Goal: Task Accomplishment & Management: Use online tool/utility

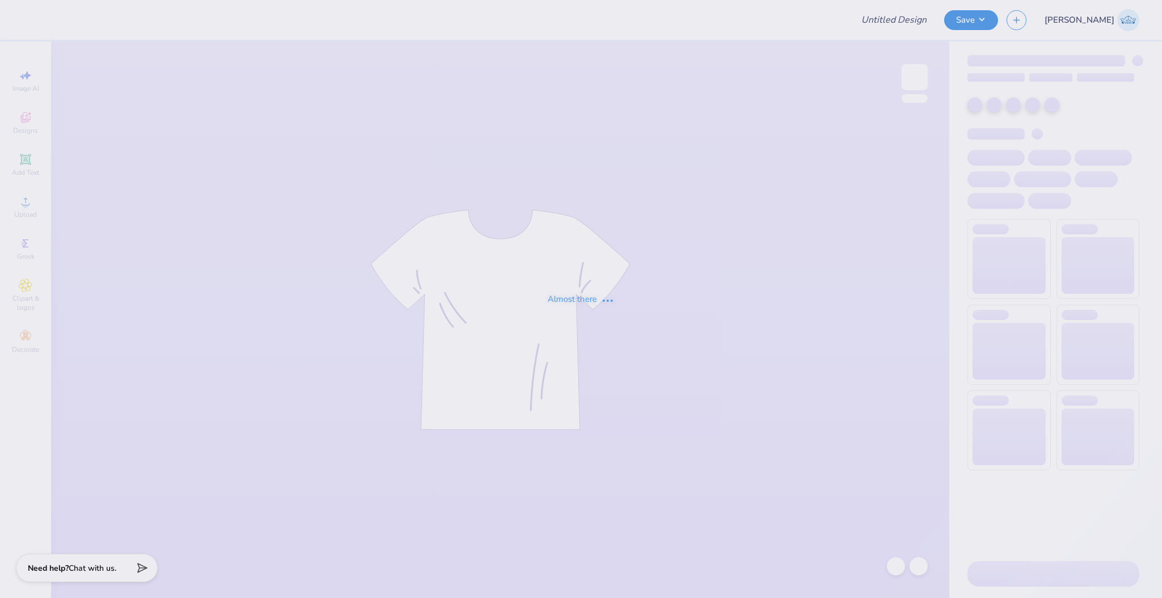
type input "Lambda Chi Alpha Pumpkin Bust"
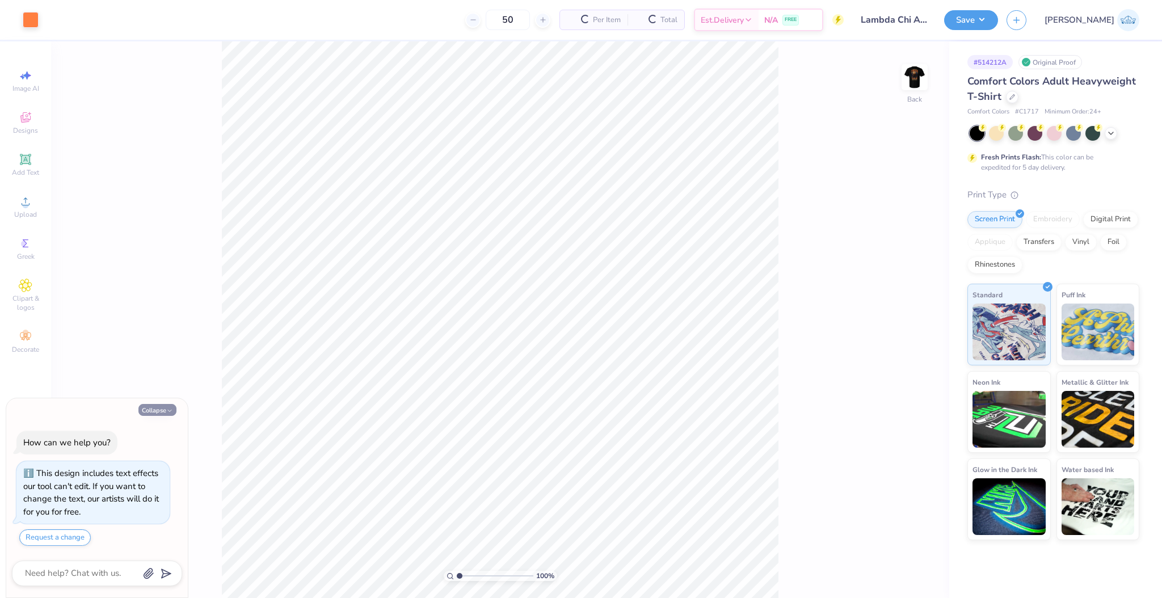
click at [172, 408] on icon "button" at bounding box center [169, 410] width 7 height 7
type textarea "x"
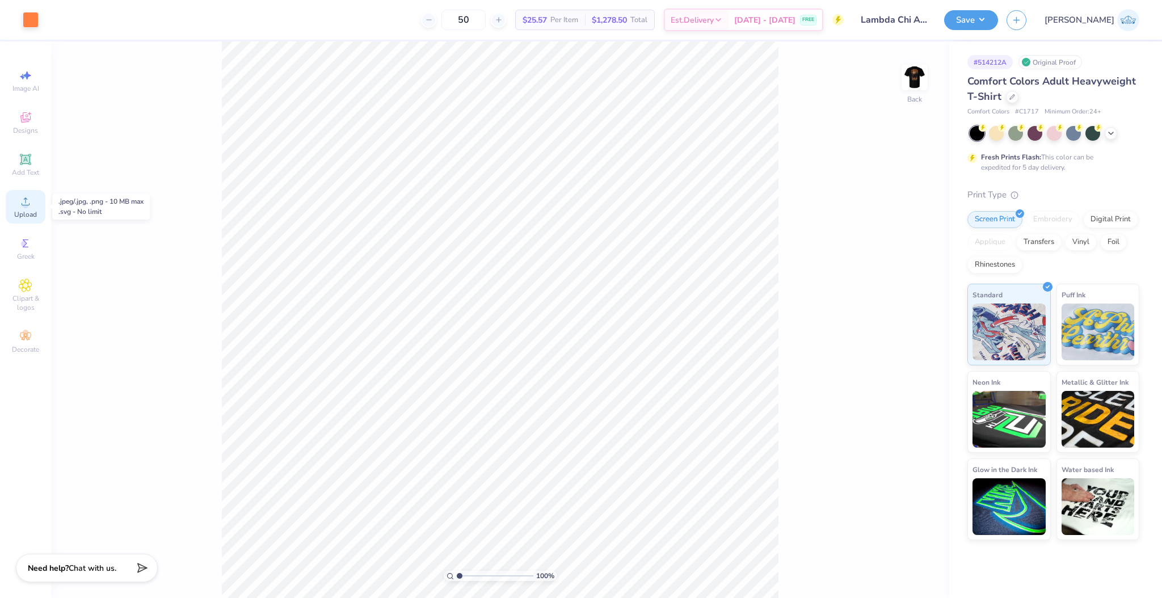
click at [33, 214] on span "Upload" at bounding box center [25, 214] width 23 height 9
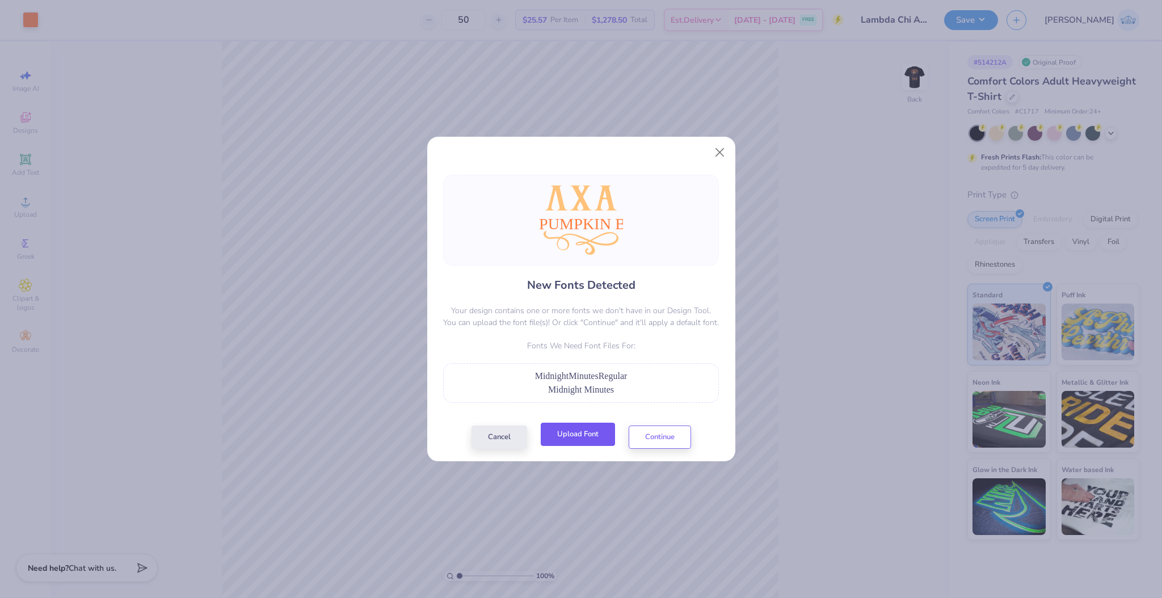
click at [596, 443] on button "Upload Font" at bounding box center [578, 434] width 74 height 23
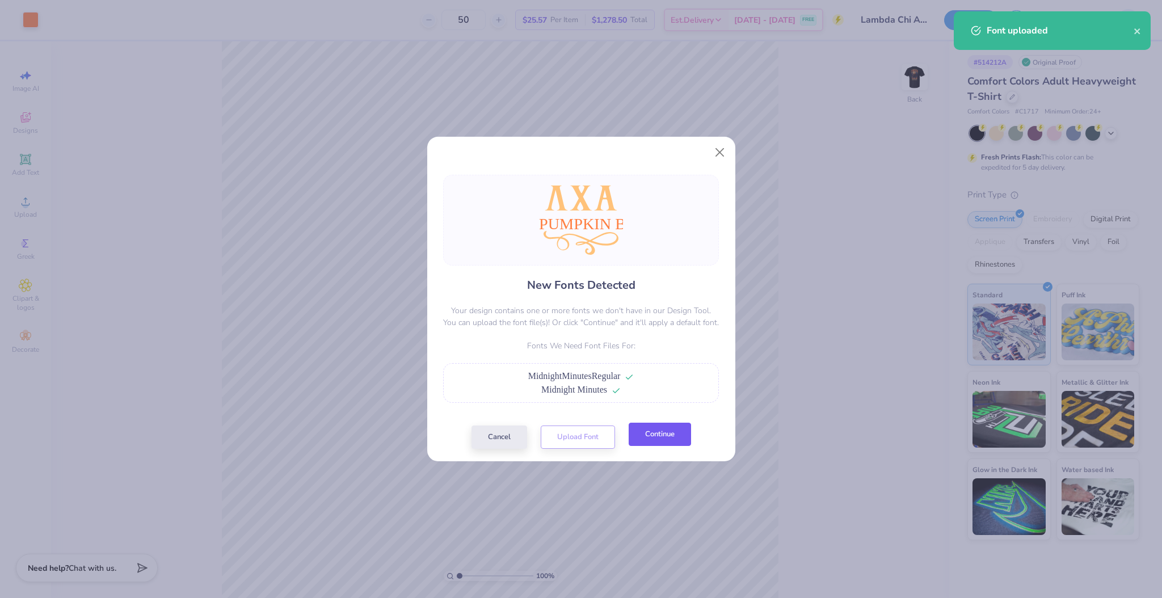
click at [649, 438] on button "Continue" at bounding box center [660, 434] width 62 height 23
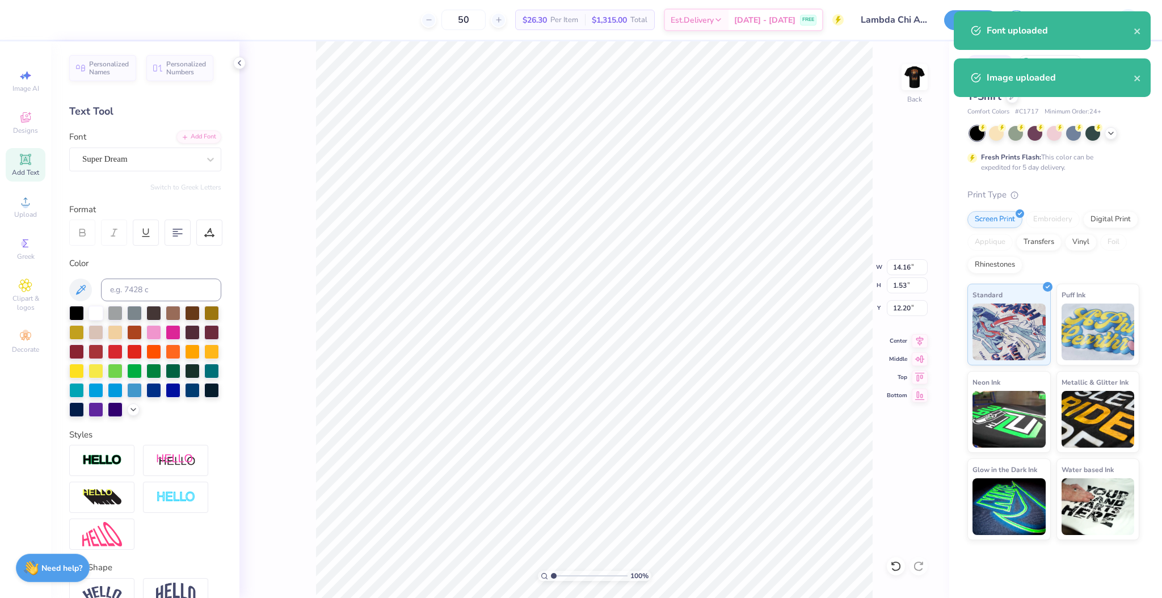
click at [89, 173] on div "Personalized Names Personalized Numbers Text Tool Add Font Font Super Dream Swi…" at bounding box center [145, 319] width 188 height 557
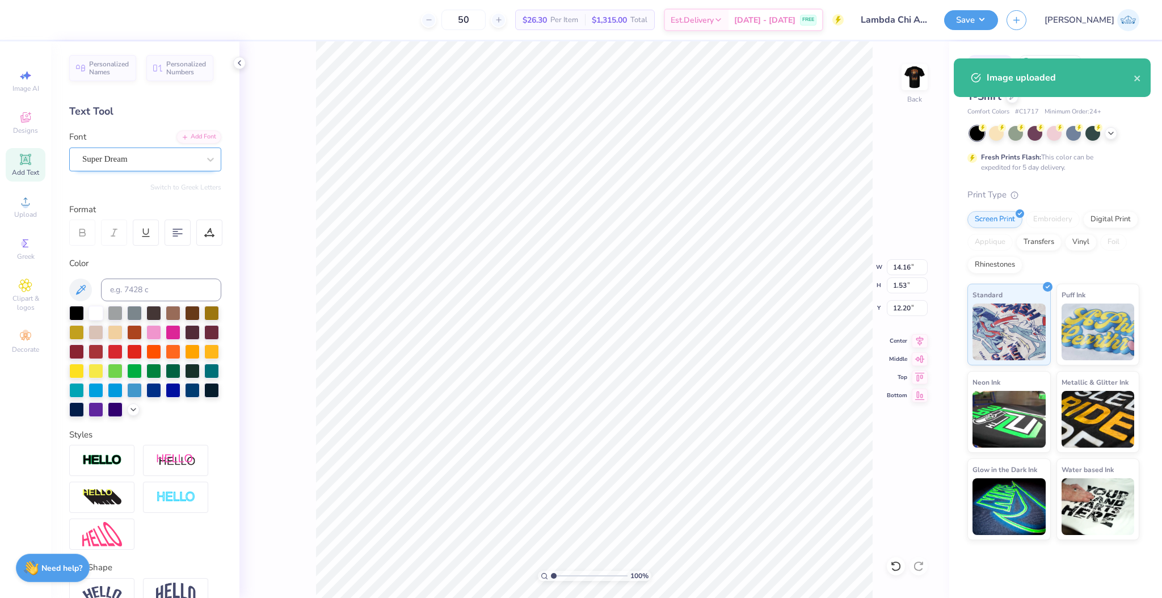
click at [90, 161] on div "Super Dream" at bounding box center [140, 159] width 119 height 18
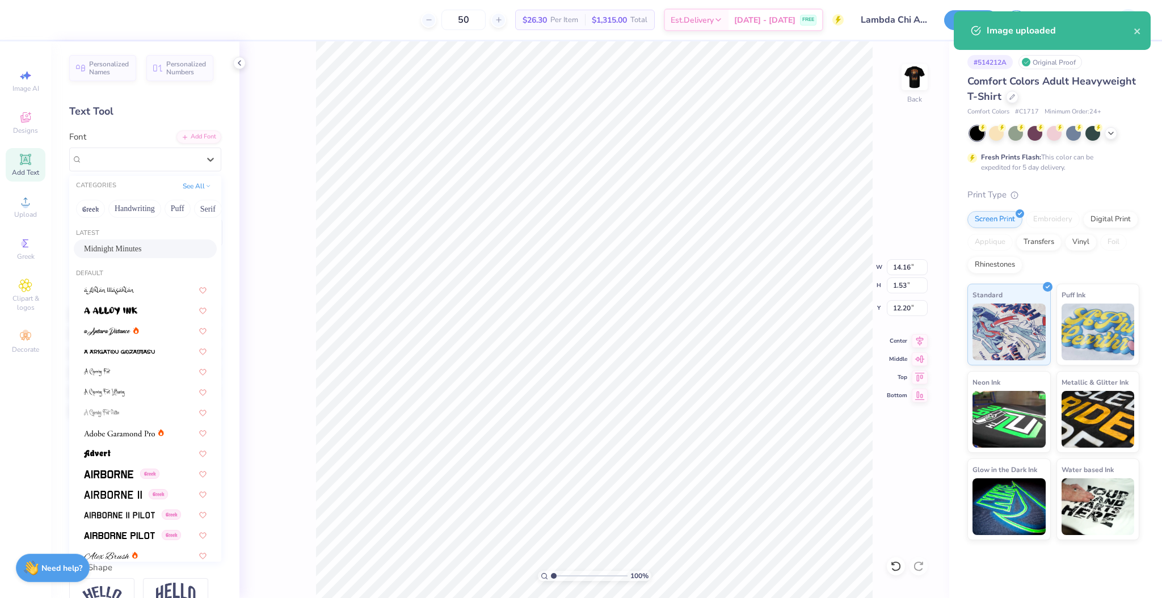
click at [125, 250] on span "Midnight Minutes" at bounding box center [113, 249] width 58 height 12
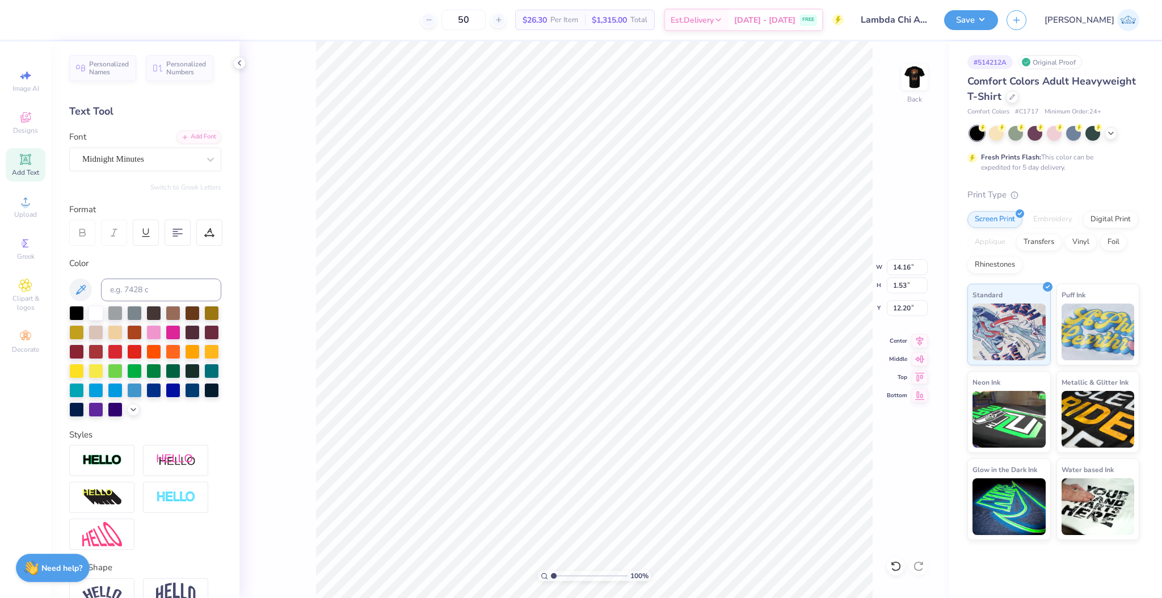
type input "10.87"
type input "2.28"
type input "11.98"
click at [914, 343] on icon at bounding box center [920, 340] width 16 height 14
type input "9.70"
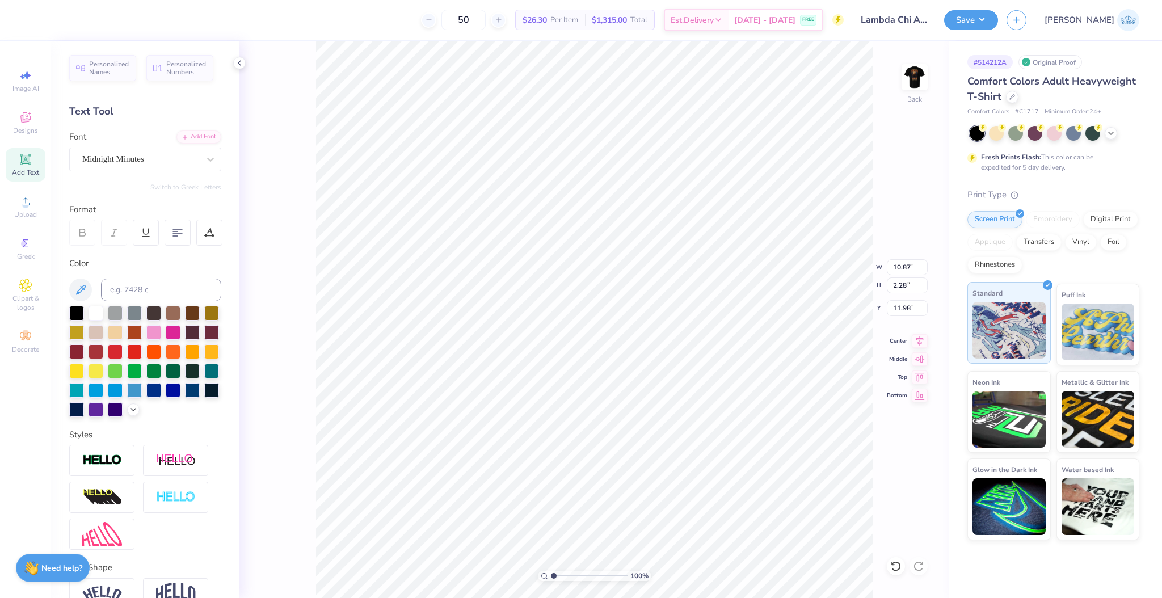
type input "8.94"
type input "8.03"
click at [923, 338] on icon at bounding box center [920, 340] width 16 height 14
click at [896, 573] on div at bounding box center [896, 566] width 18 height 18
type input "8.03"
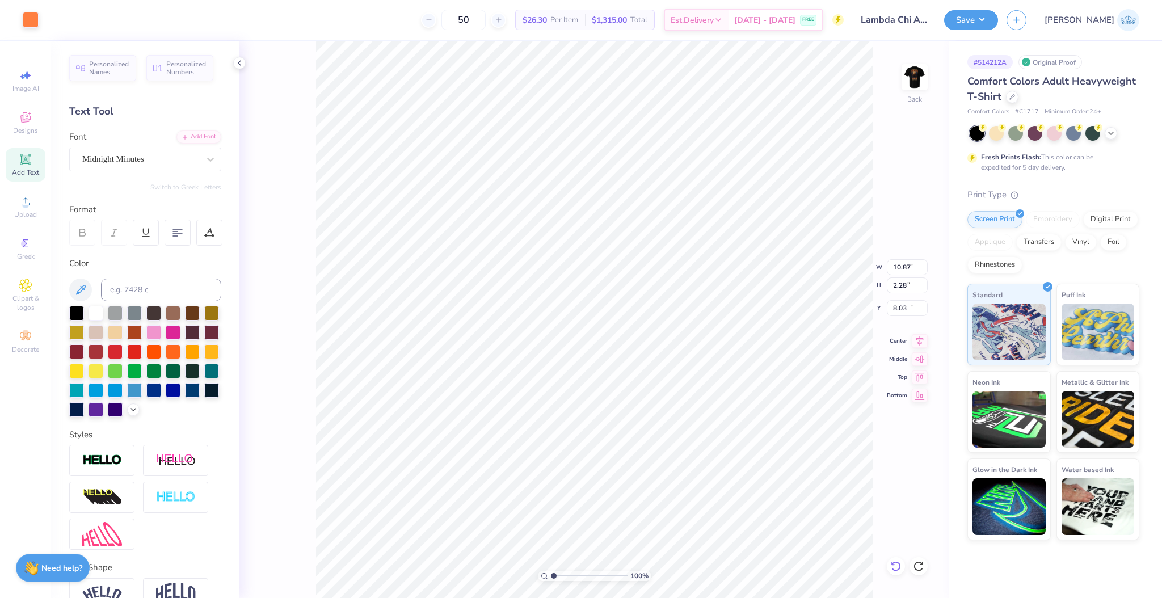
type input "10.87"
type input "2.28"
type input "11.61"
click at [897, 259] on div "100 % Back W 10.87 10.87 " H 8.94 8.94 " Y 8.03 8.03 " Center [GEOGRAPHIC_DATA]" at bounding box center [594, 319] width 710 height 557
click at [895, 267] on input "10.87" at bounding box center [907, 267] width 41 height 16
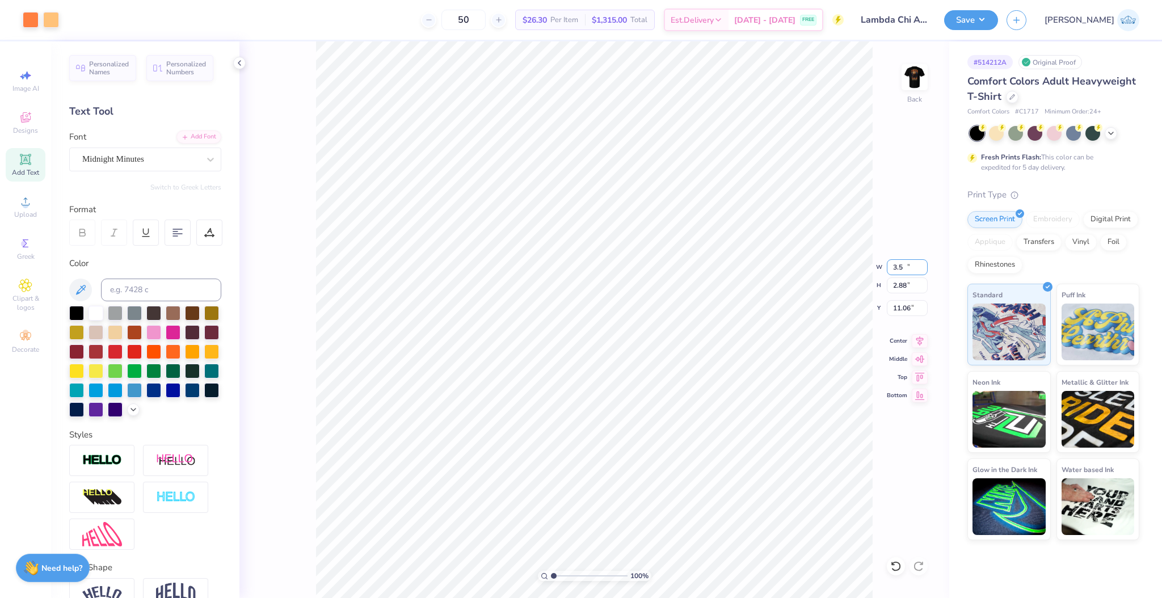
type input "3.50"
type input "2.88"
type input "11.06"
click at [898, 306] on input "4.04" at bounding box center [907, 308] width 41 height 16
type input "3.00"
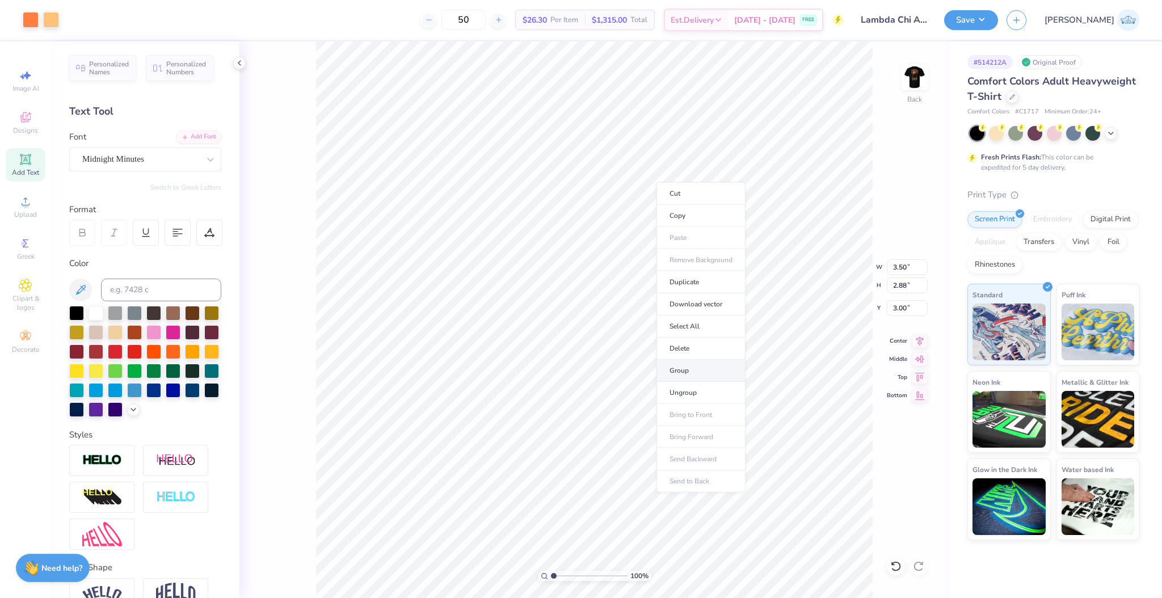
click at [701, 373] on li "Group" at bounding box center [701, 371] width 89 height 22
click at [901, 110] on div "100 % Back W 3.50 3.50 " H 2.88 2.88 " Y 3.00 3.00 " Center Middle Top Bottom" at bounding box center [594, 319] width 710 height 557
click at [916, 77] on img at bounding box center [914, 76] width 45 height 45
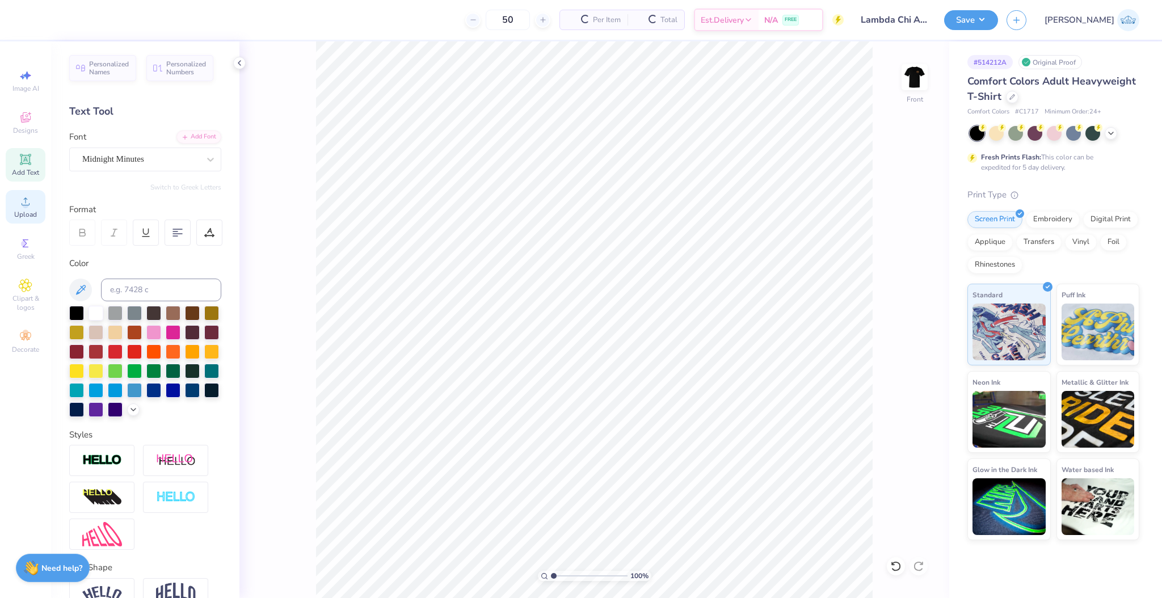
click at [26, 210] on span "Upload" at bounding box center [25, 214] width 23 height 9
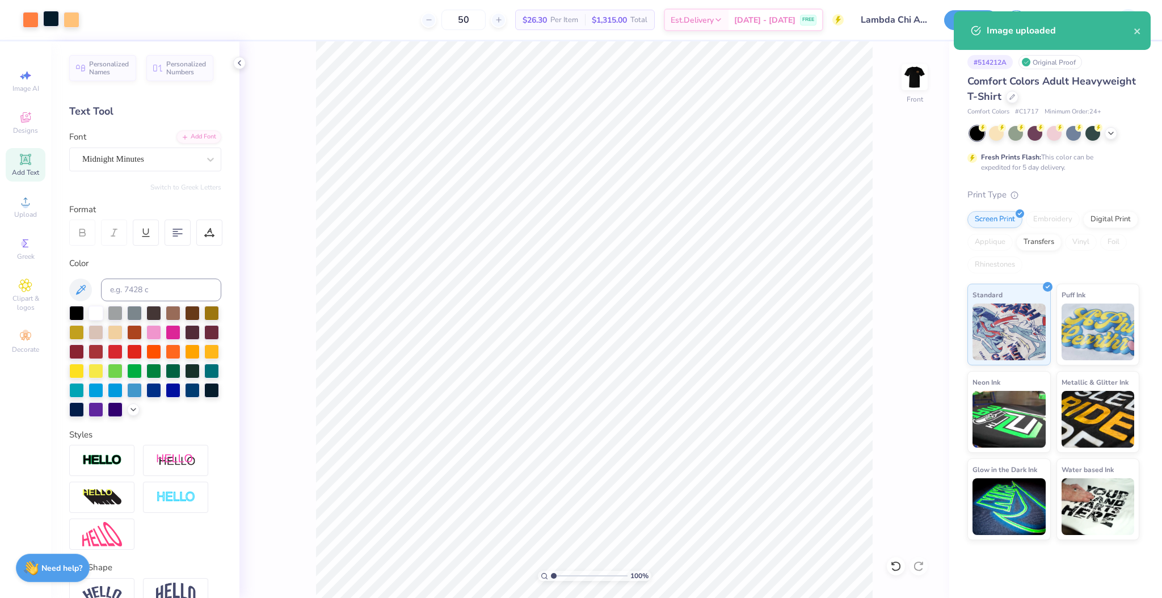
click at [52, 25] on div at bounding box center [51, 19] width 16 height 16
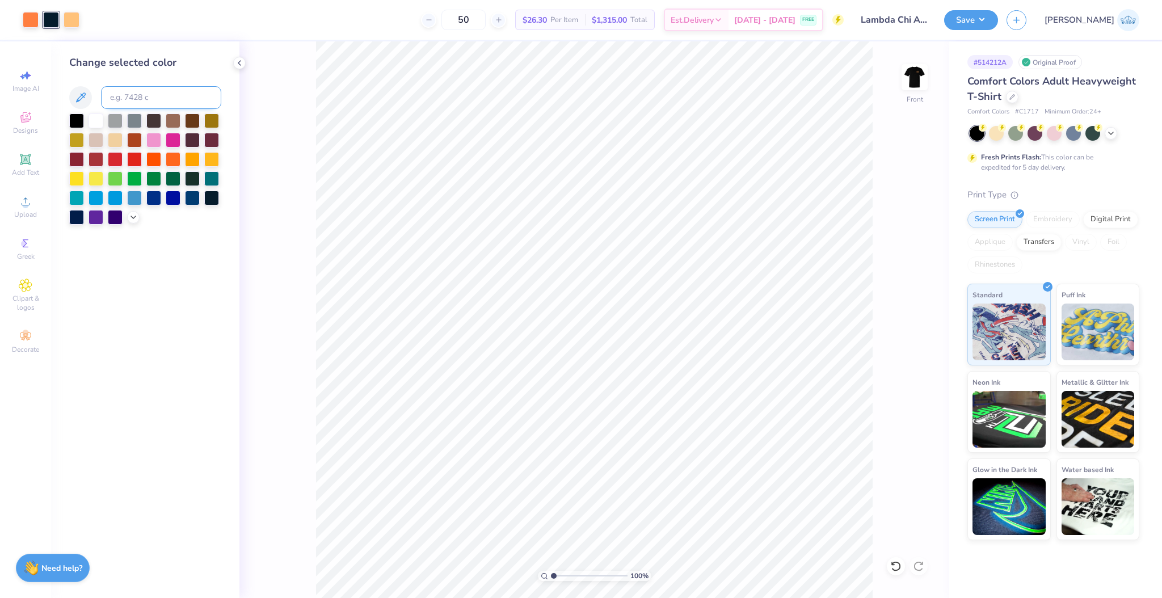
click at [132, 98] on input at bounding box center [161, 97] width 120 height 23
type input "533"
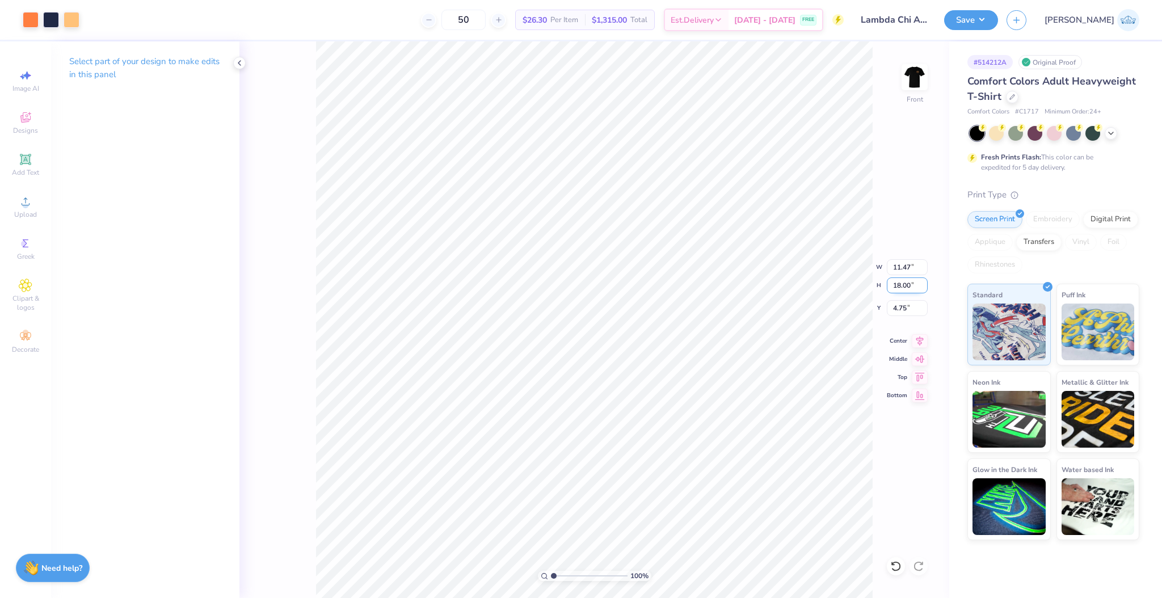
click at [899, 283] on input "18.00" at bounding box center [907, 286] width 41 height 16
type input "15"
type input "9.56"
type input "15.00"
click at [900, 308] on input "6.25" at bounding box center [907, 308] width 41 height 16
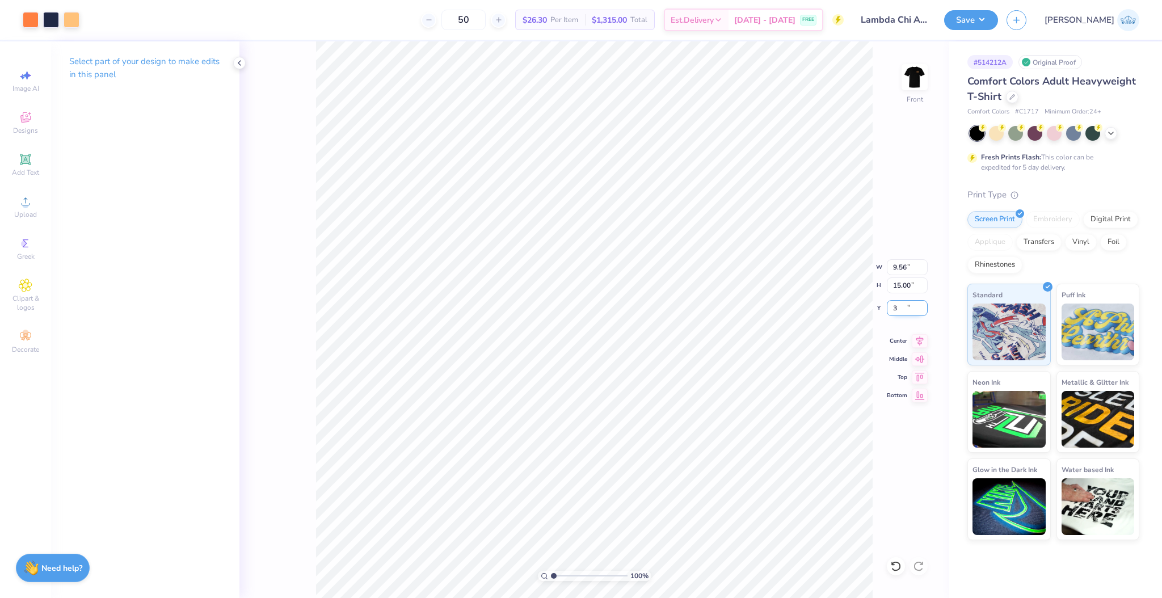
type input "3.00"
click at [351, 39] on div "Art colors 50 $26.30 Per Item $1,315.00 Total Est. Delivery [DATE] - [DATE] FRE…" at bounding box center [581, 299] width 1162 height 598
click at [556, 574] on input "range" at bounding box center [589, 576] width 77 height 10
click at [564, 577] on input "range" at bounding box center [589, 576] width 77 height 10
drag, startPoint x: 565, startPoint y: 574, endPoint x: 538, endPoint y: 573, distance: 26.7
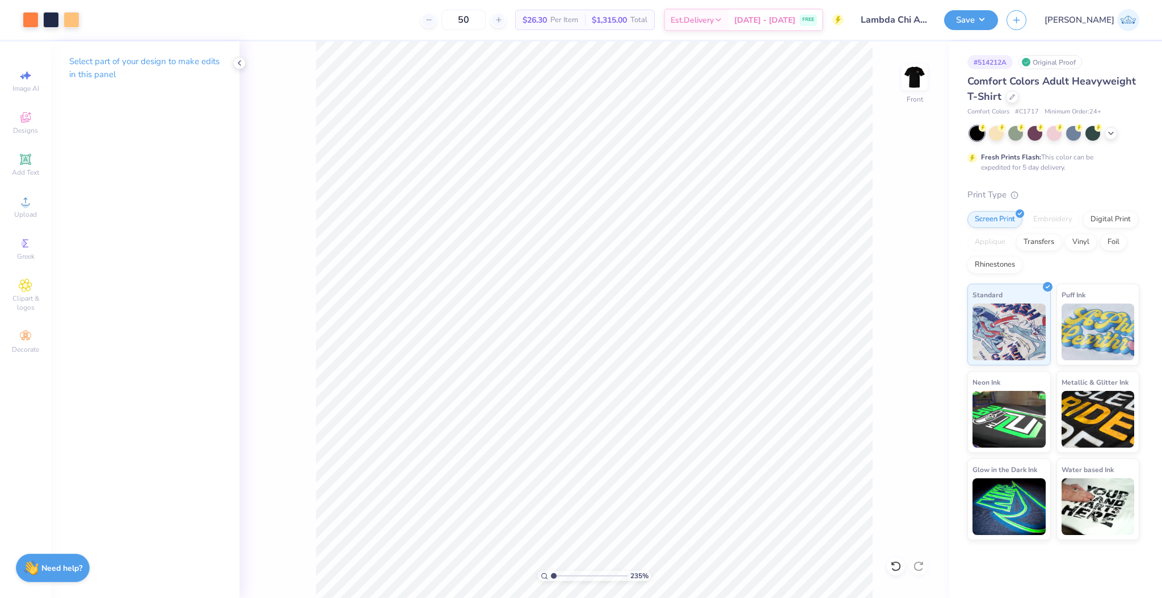
type input "1"
click at [551, 573] on input "range" at bounding box center [589, 576] width 77 height 10
click at [911, 75] on img at bounding box center [914, 76] width 45 height 45
click at [998, 23] on button "Save" at bounding box center [971, 19] width 54 height 20
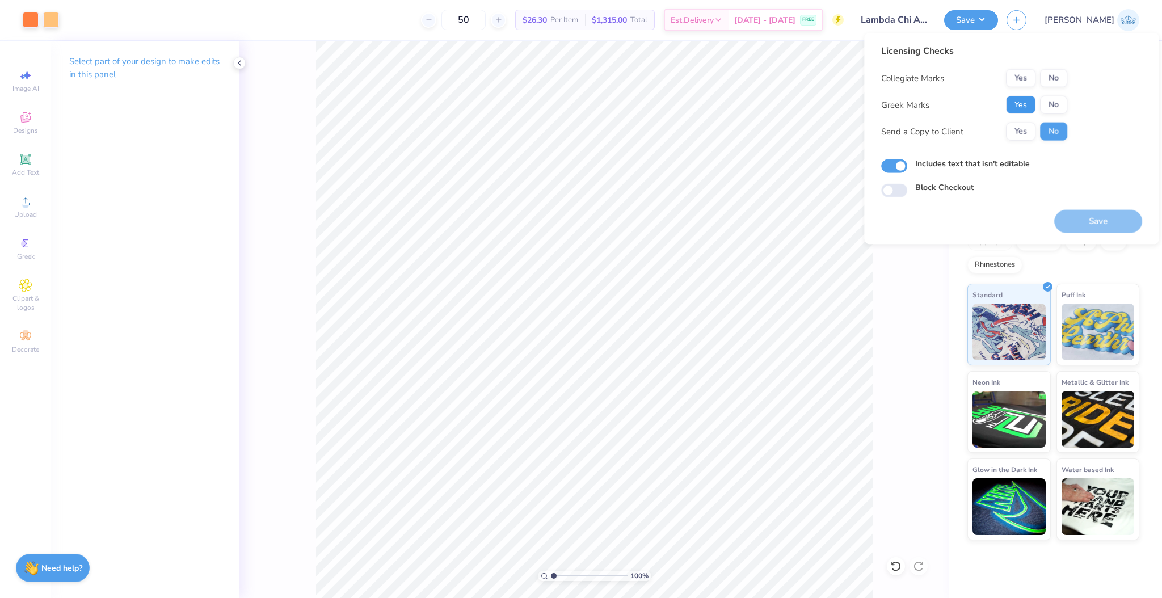
click at [1021, 111] on button "Yes" at bounding box center [1021, 105] width 30 height 18
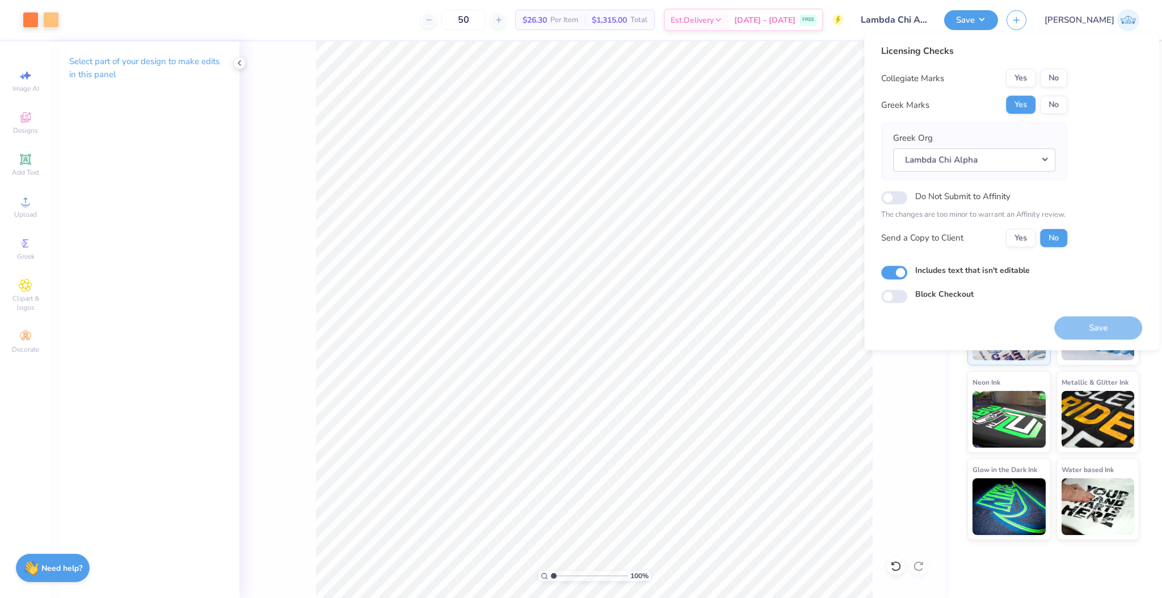
click at [1049, 87] on div "Collegiate Marks Yes No Greek Marks Yes No Greek Org Lambda Chi Alpha Do Not Su…" at bounding box center [974, 158] width 186 height 178
click at [1011, 236] on button "Yes" at bounding box center [1021, 238] width 30 height 18
click at [1062, 79] on button "No" at bounding box center [1053, 78] width 27 height 18
click at [1089, 321] on button "Save" at bounding box center [1098, 327] width 88 height 23
